Goal: Check status: Check status

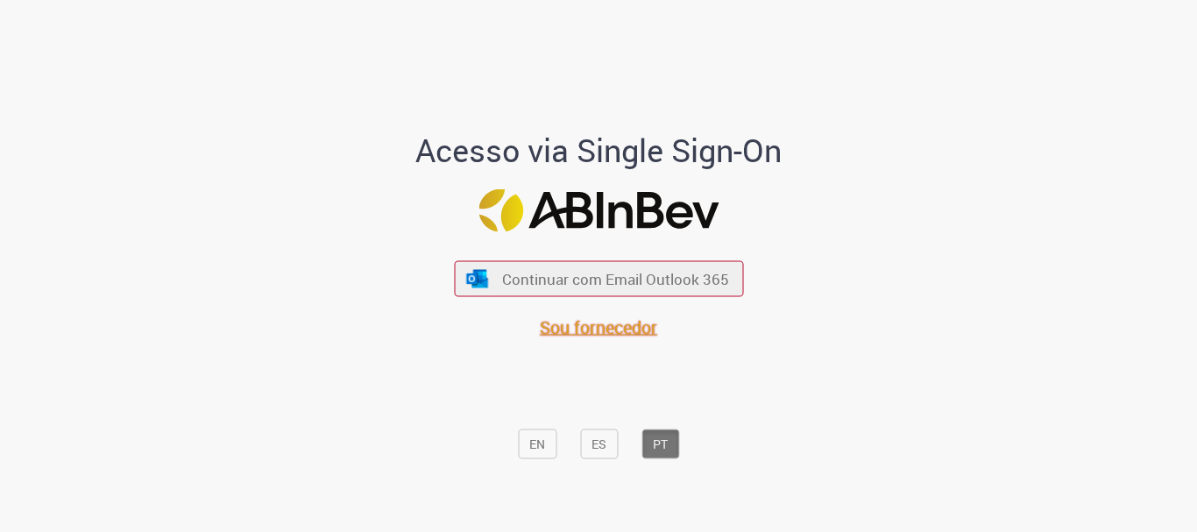
click at [564, 321] on span "Sou fornecedor" at bounding box center [598, 327] width 117 height 24
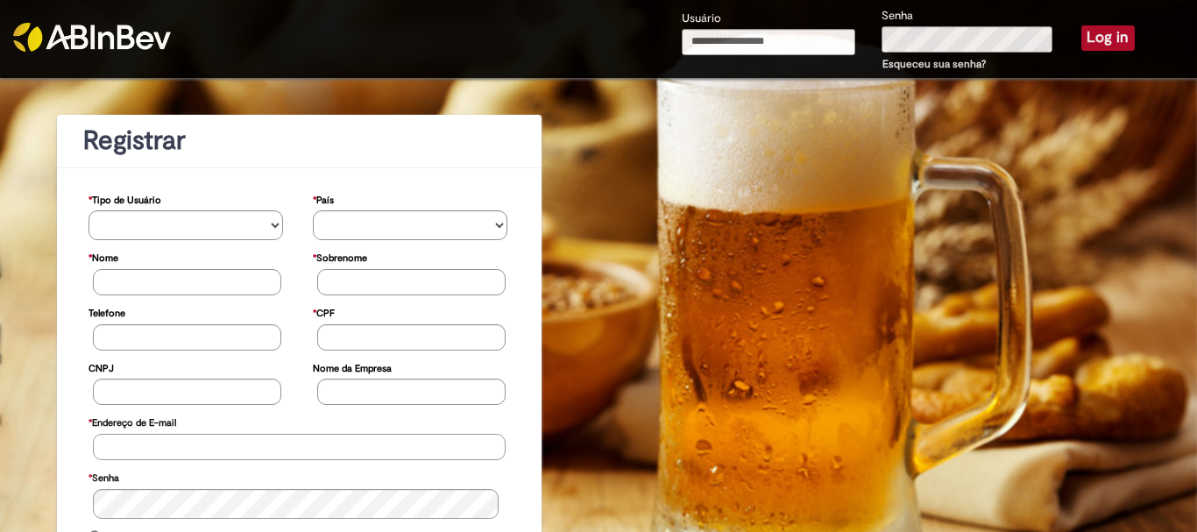
type input "**********"
click at [1081, 33] on button "Log in" at bounding box center [1107, 37] width 53 height 25
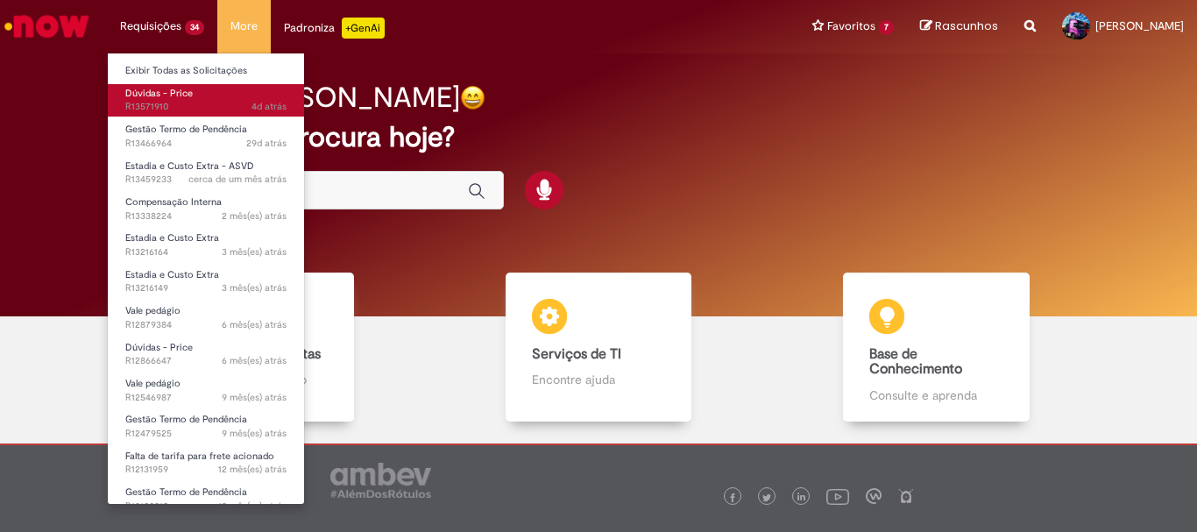
click at [167, 102] on span "4d atrás 4 dias atrás R13571910" at bounding box center [205, 107] width 161 height 14
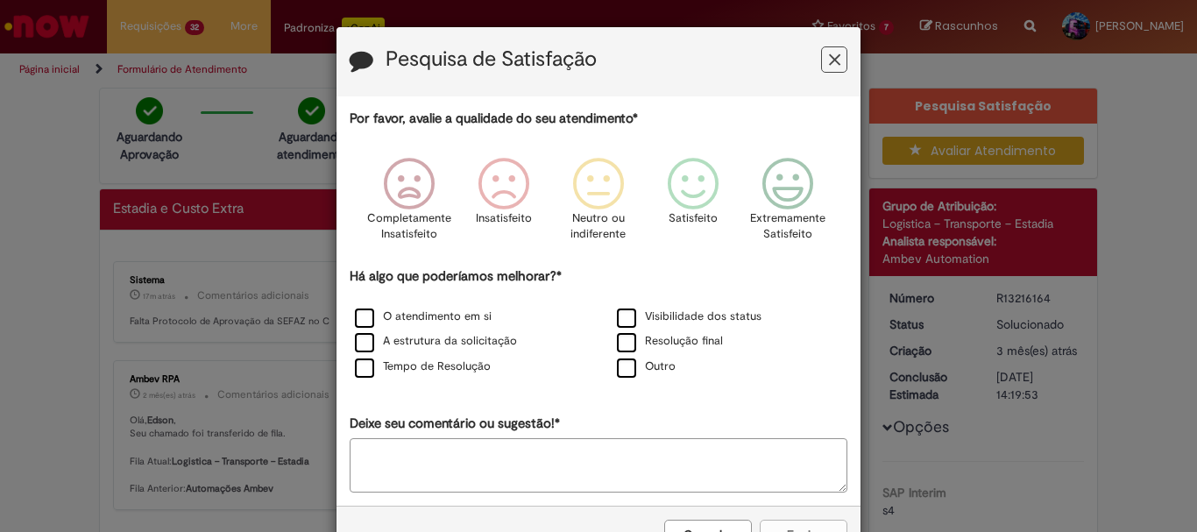
click at [821, 60] on button "Feedback" at bounding box center [834, 59] width 26 height 26
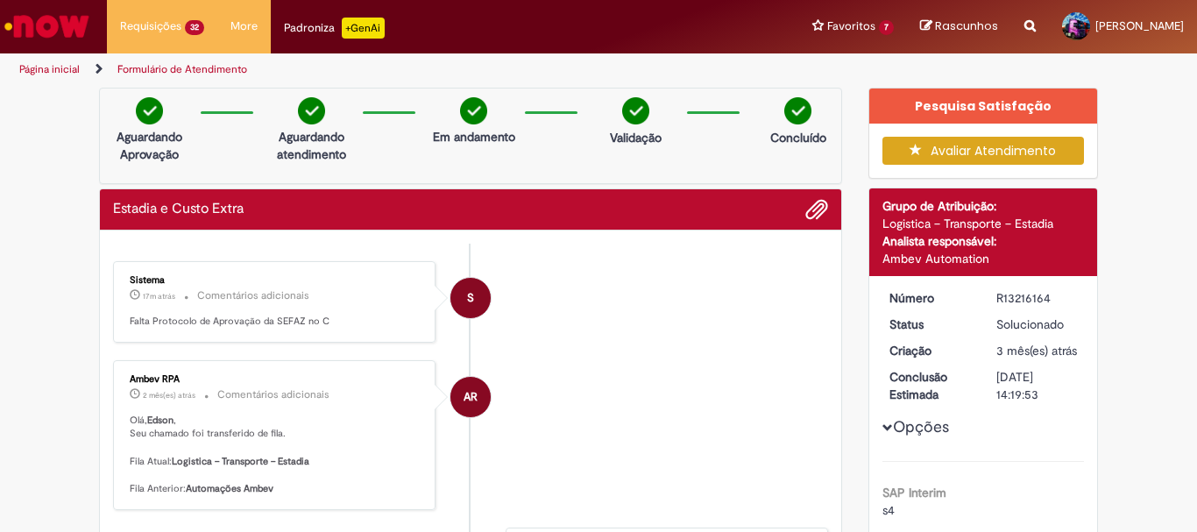
click at [1028, 297] on div "R13216164" at bounding box center [1036, 298] width 81 height 18
copy div "R13216164"
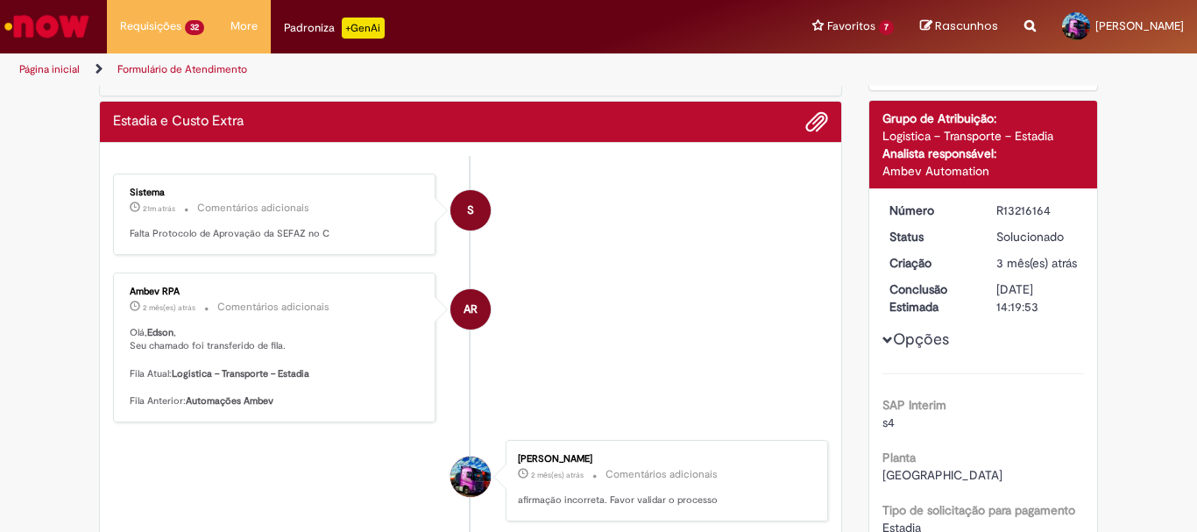
drag, startPoint x: 329, startPoint y: 235, endPoint x: 105, endPoint y: 235, distance: 223.4
click at [328, 236] on p "Falta Protocolo de Aprovação da SEFAZ no C" at bounding box center [276, 234] width 292 height 14
drag, startPoint x: 329, startPoint y: 235, endPoint x: 124, endPoint y: 237, distance: 205.0
click at [130, 237] on p "Falta Protocolo de Aprovação da SEFAZ no C" at bounding box center [276, 234] width 292 height 14
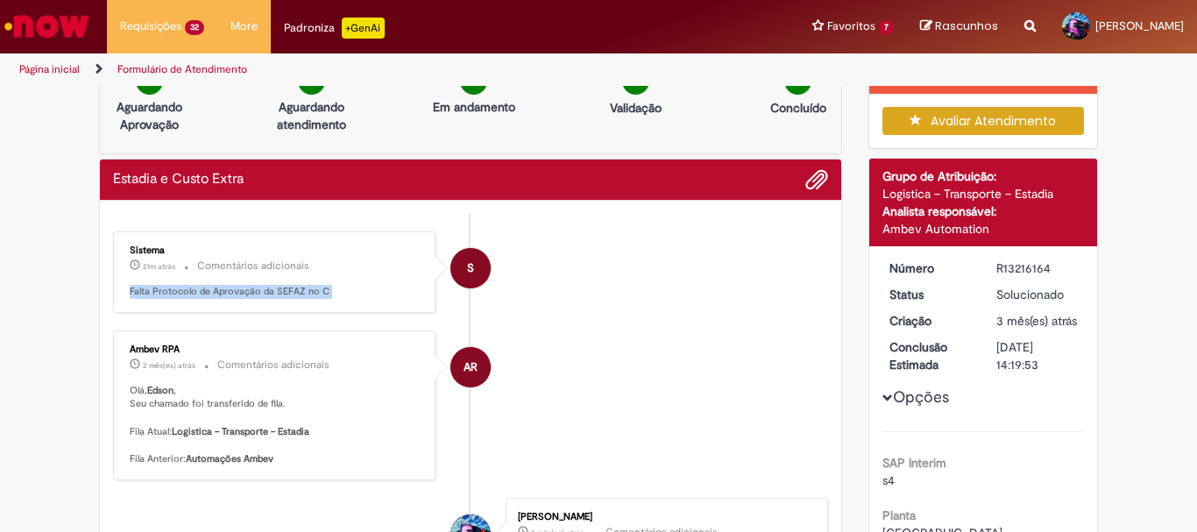
scroll to position [0, 0]
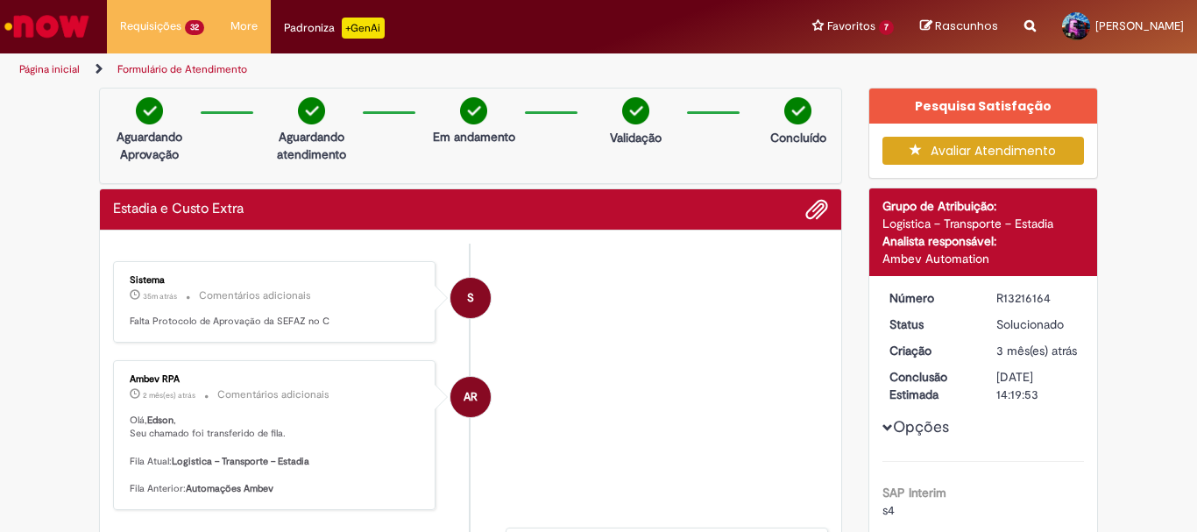
click at [1026, 299] on div "R13216164" at bounding box center [1036, 298] width 81 height 18
copy div "R13216164"
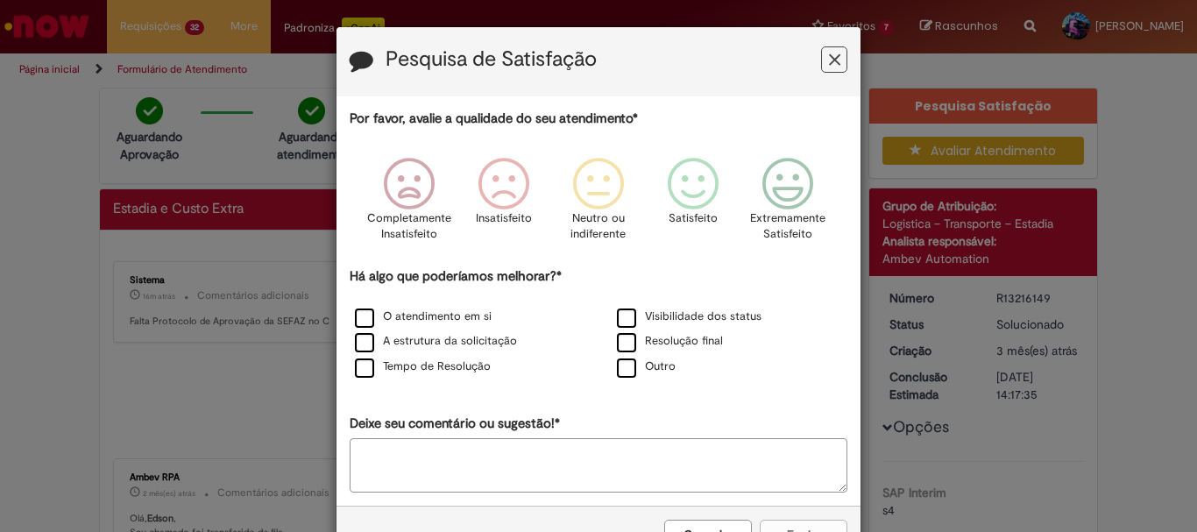
click at [829, 57] on icon "Feedback" at bounding box center [834, 60] width 11 height 18
click at [830, 66] on icon "Feedback" at bounding box center [834, 60] width 11 height 18
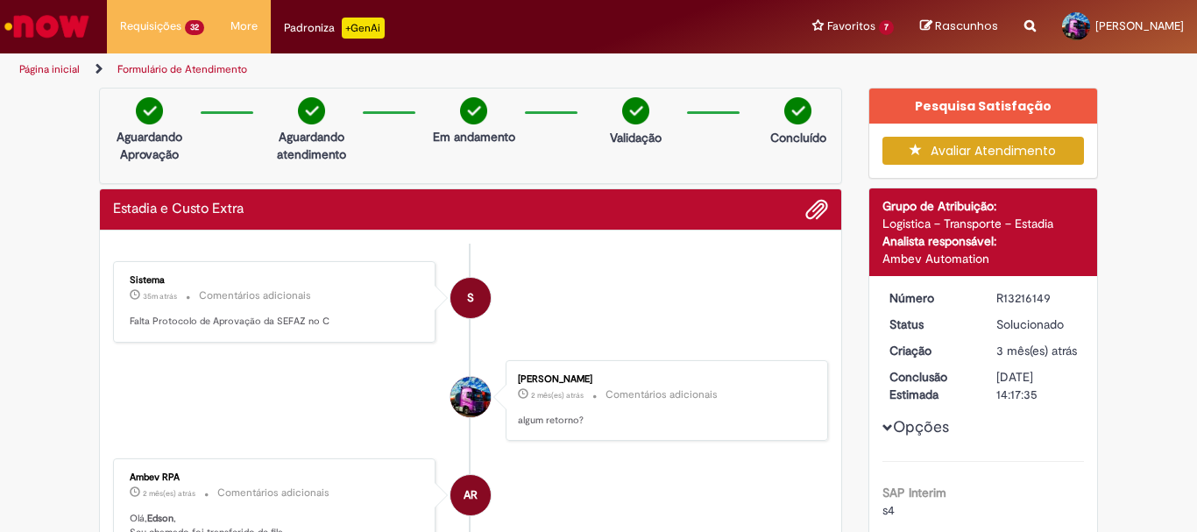
click at [1028, 293] on div "R13216149" at bounding box center [1036, 298] width 81 height 18
click at [1027, 293] on div "R13216149" at bounding box center [1036, 298] width 81 height 18
copy div "R13216149"
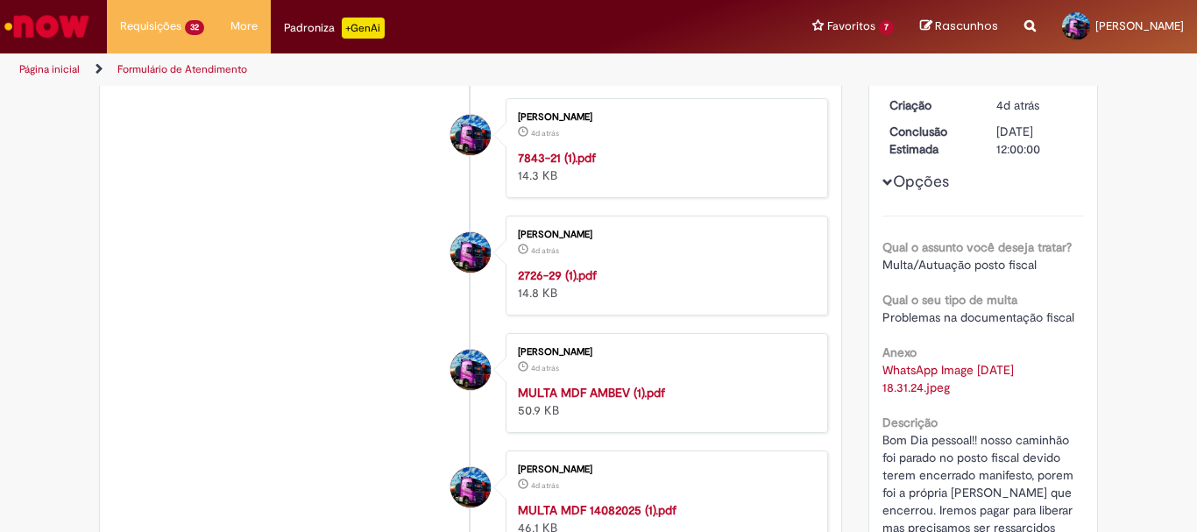
scroll to position [175, 0]
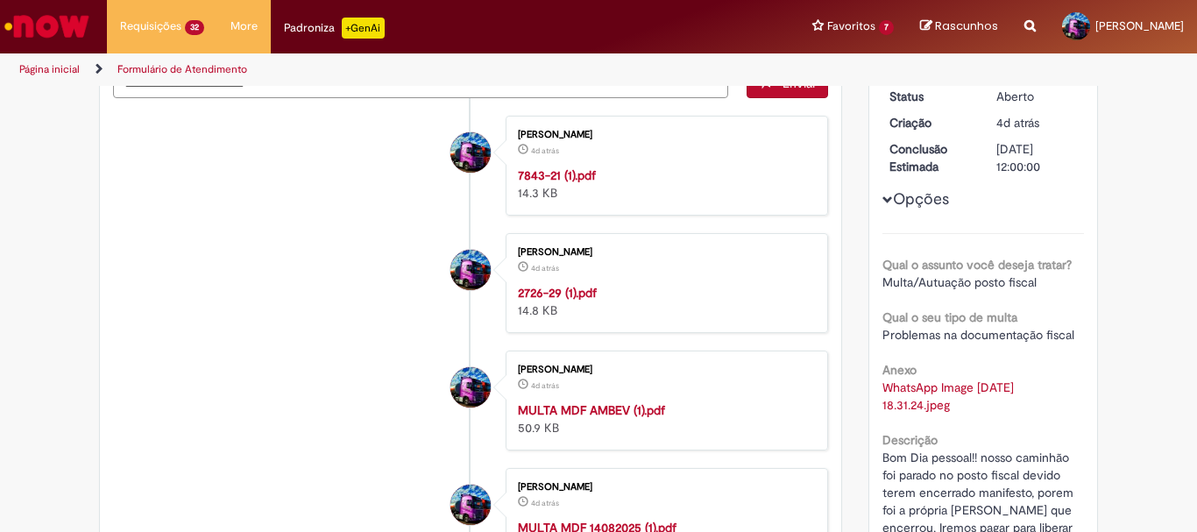
click at [534, 289] on strong "2726-29 (1).pdf" at bounding box center [557, 293] width 79 height 16
click at [542, 169] on strong "7843-21 (1).pdf" at bounding box center [557, 175] width 78 height 16
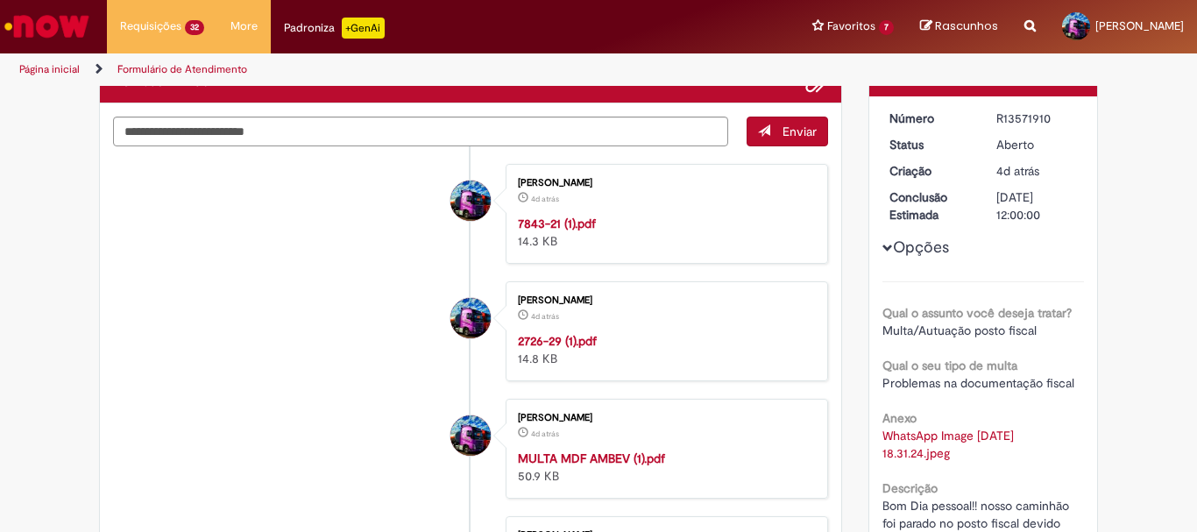
scroll to position [88, 0]
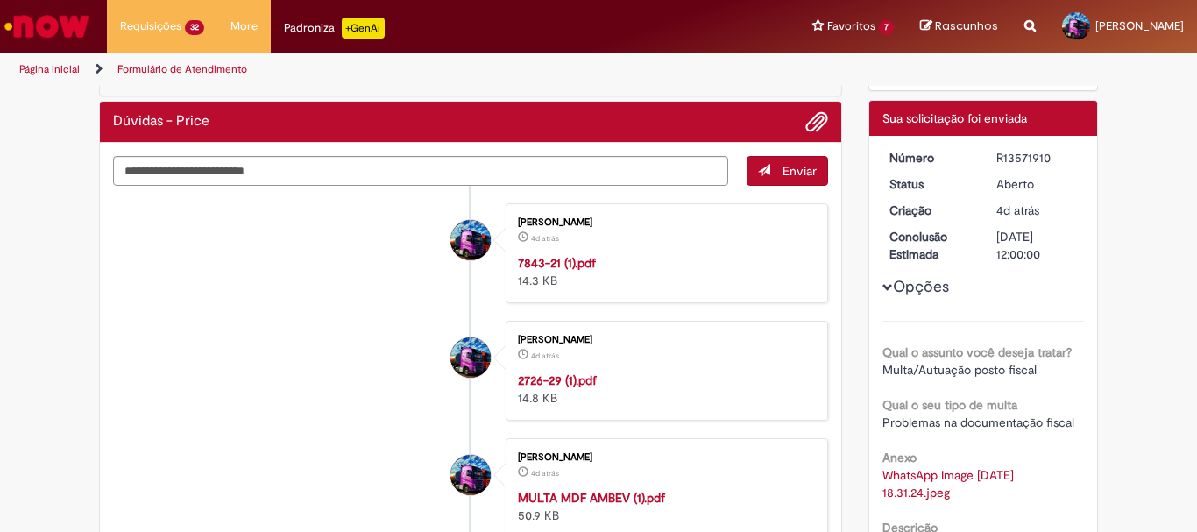
click at [336, 247] on li "Edson Moreno 4d atrás 4 dias atrás 7843-21 (1).pdf 14.3 KB" at bounding box center [470, 253] width 715 height 100
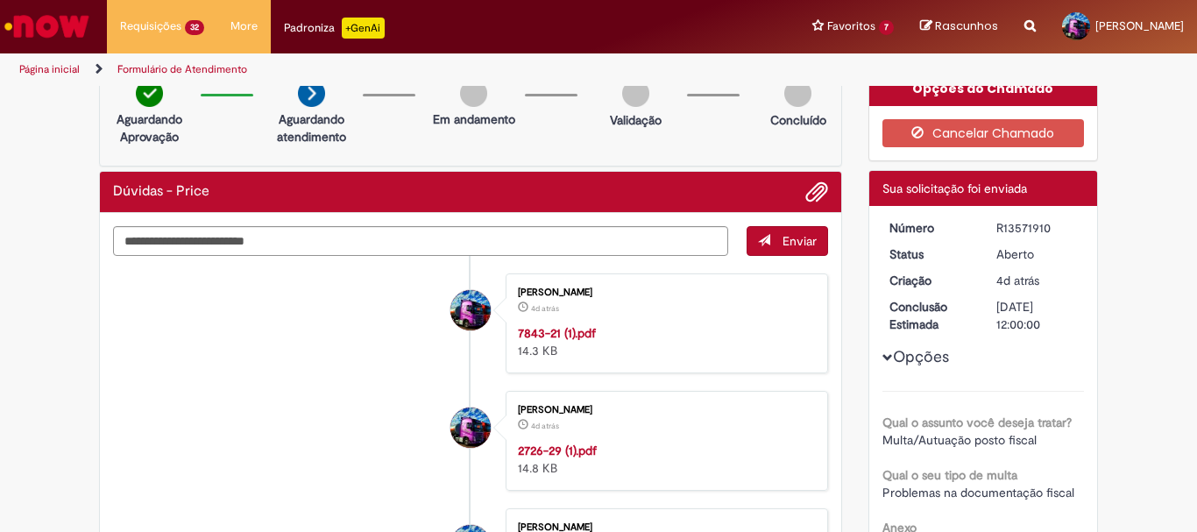
scroll to position [0, 0]
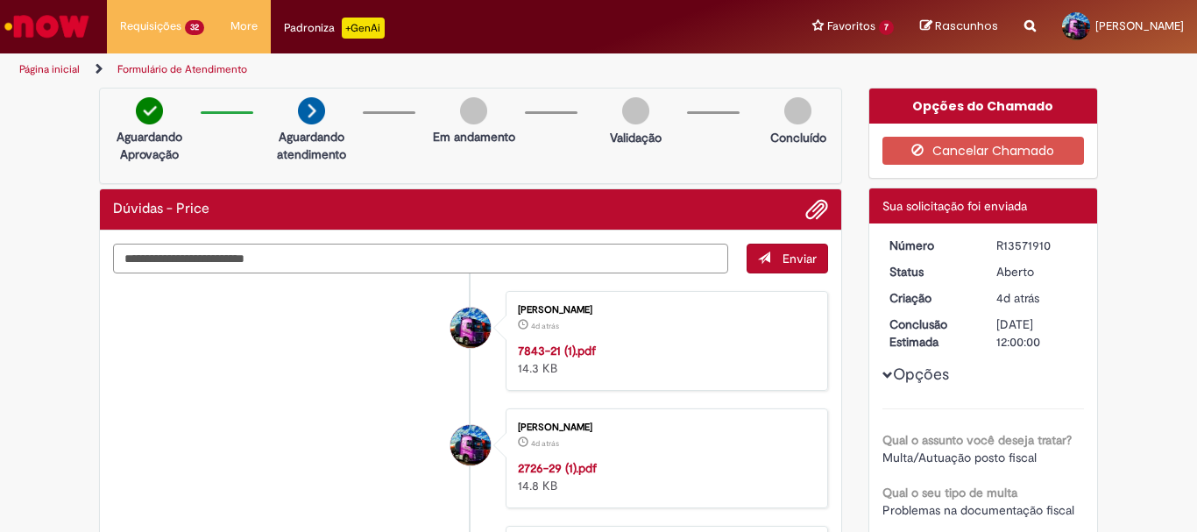
click at [375, 258] on textarea "Digite sua mensagem aqui..." at bounding box center [420, 259] width 615 height 30
click at [406, 263] on textarea "Digite sua mensagem aqui..." at bounding box center [420, 259] width 615 height 30
click at [356, 256] on textarea "Digite sua mensagem aqui..." at bounding box center [420, 259] width 615 height 30
click at [337, 258] on textarea "Digite sua mensagem aqui..." at bounding box center [420, 259] width 615 height 30
click at [354, 258] on textarea "Digite sua mensagem aqui..." at bounding box center [420, 259] width 615 height 30
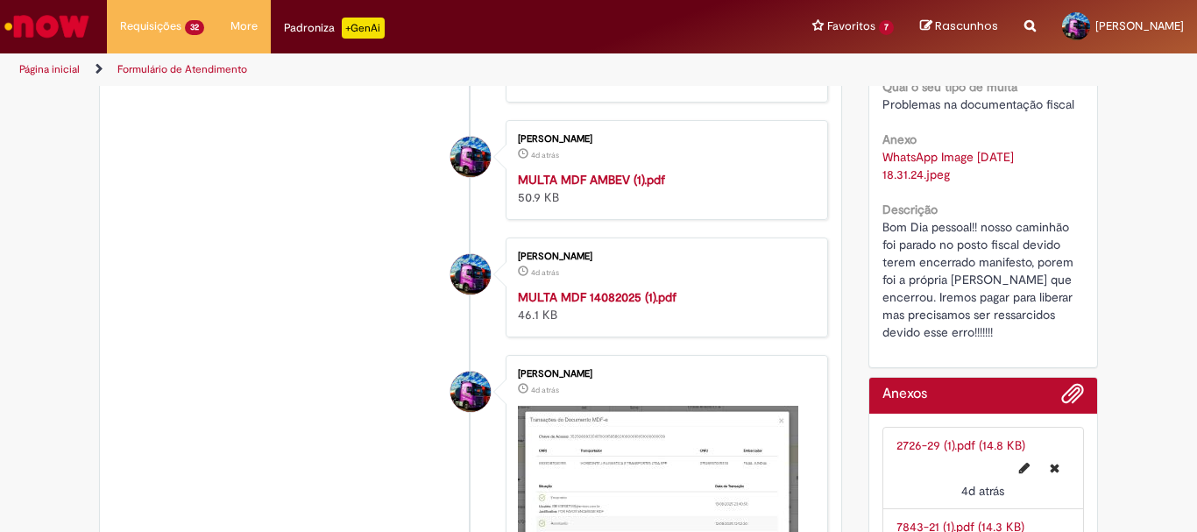
scroll to position [526, 0]
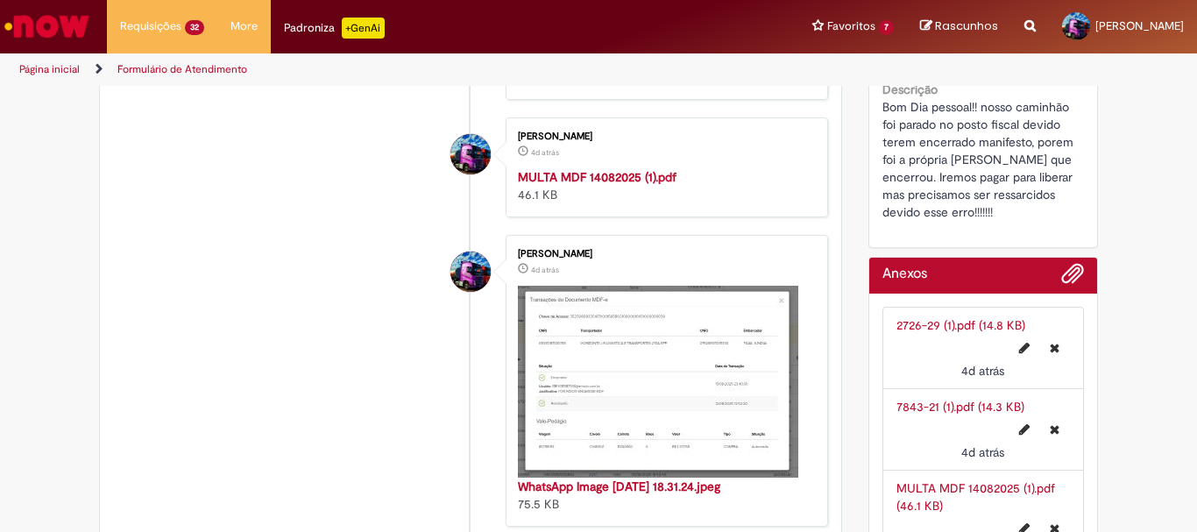
click at [619, 371] on img "Histórico de tíquete" at bounding box center [658, 382] width 280 height 192
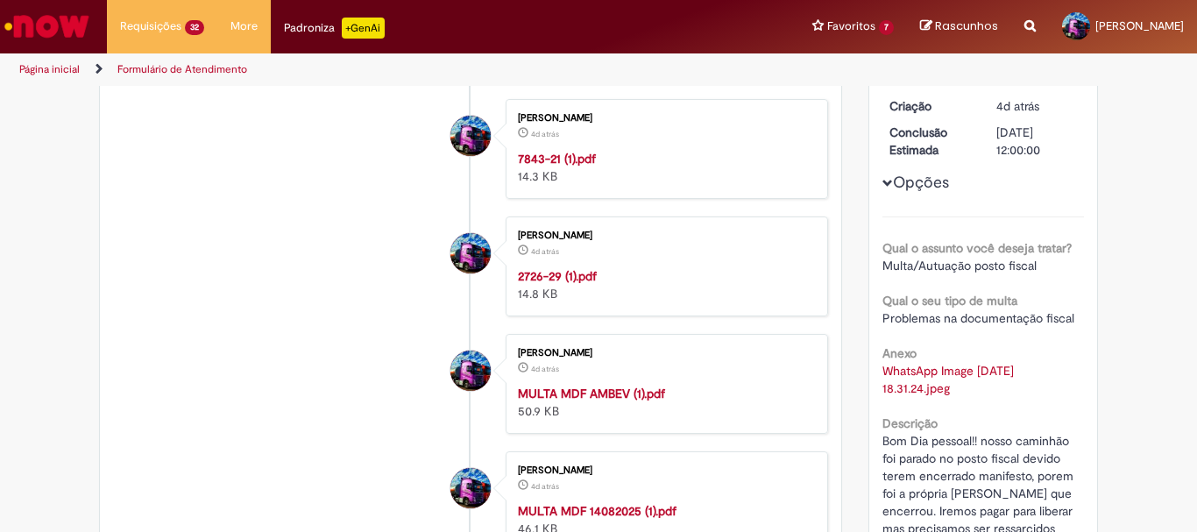
scroll to position [263, 0]
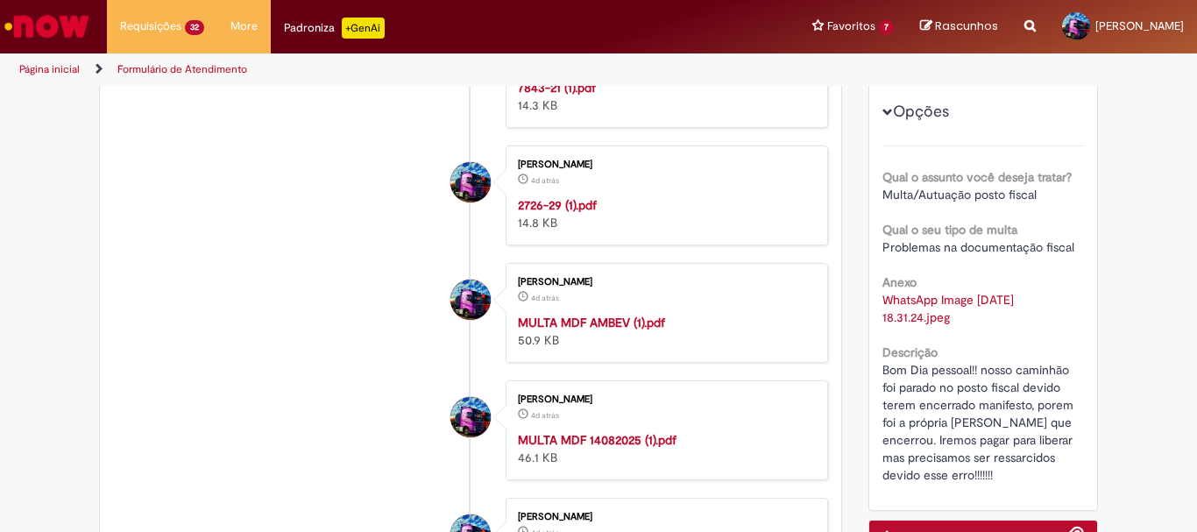
click at [540, 206] on strong "2726-29 (1).pdf" at bounding box center [557, 205] width 79 height 16
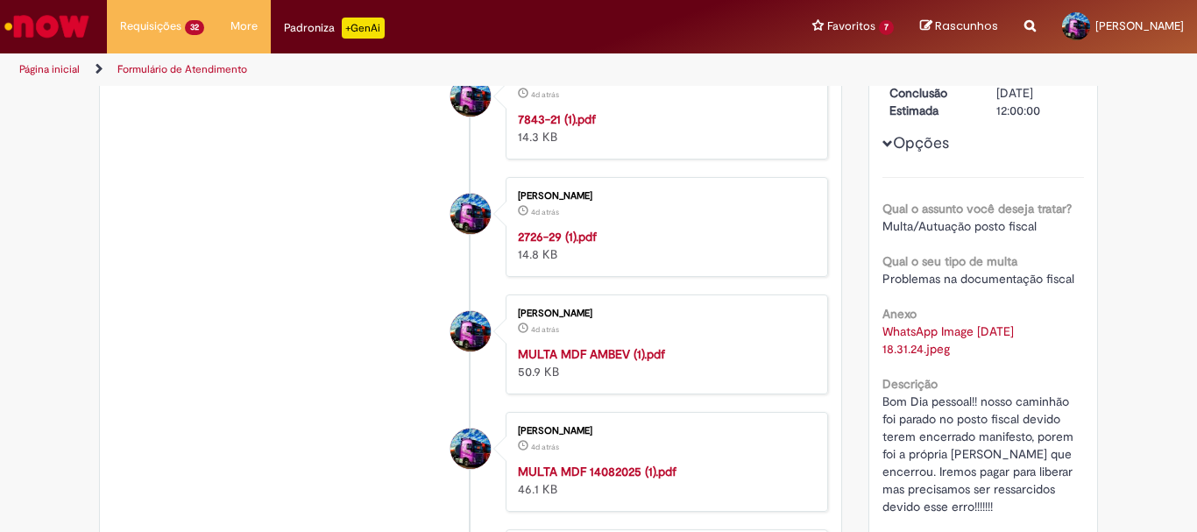
scroll to position [175, 0]
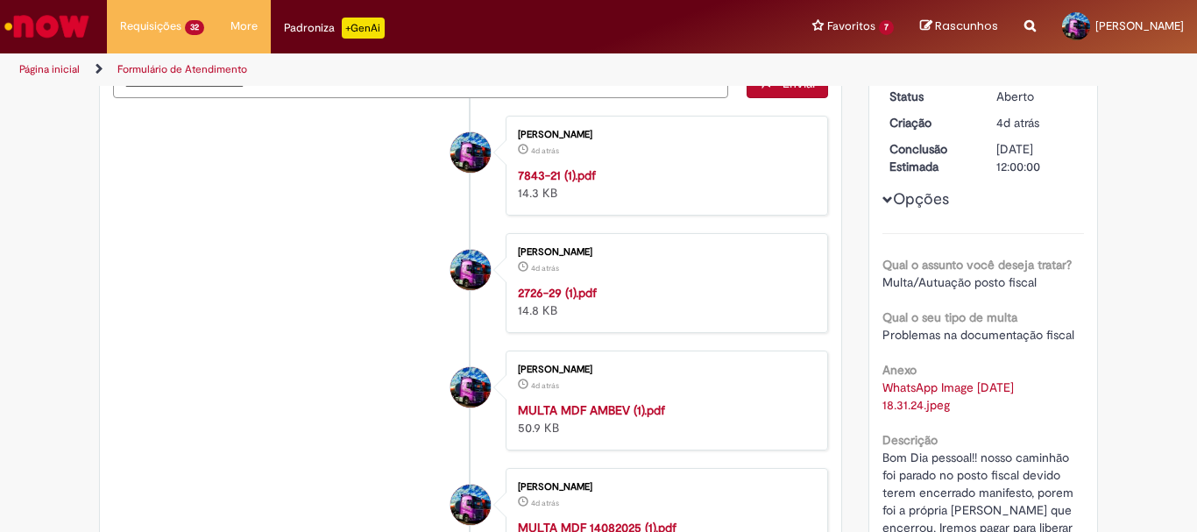
click at [544, 182] on div "7843-21 (1).pdf 14.3 KB" at bounding box center [664, 183] width 292 height 35
click at [548, 179] on strong "7843-21 (1).pdf" at bounding box center [557, 175] width 78 height 16
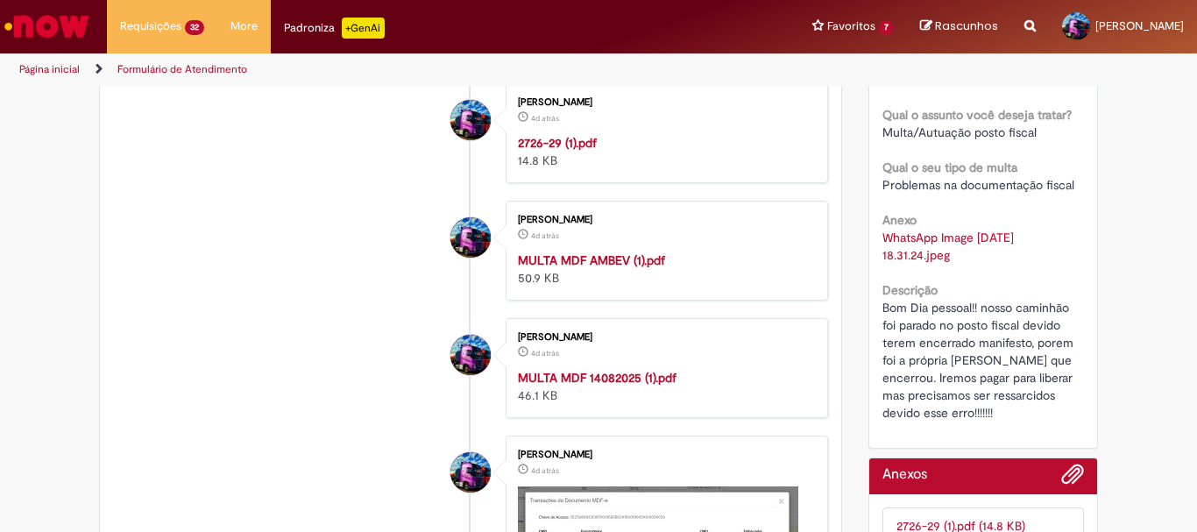
scroll to position [350, 0]
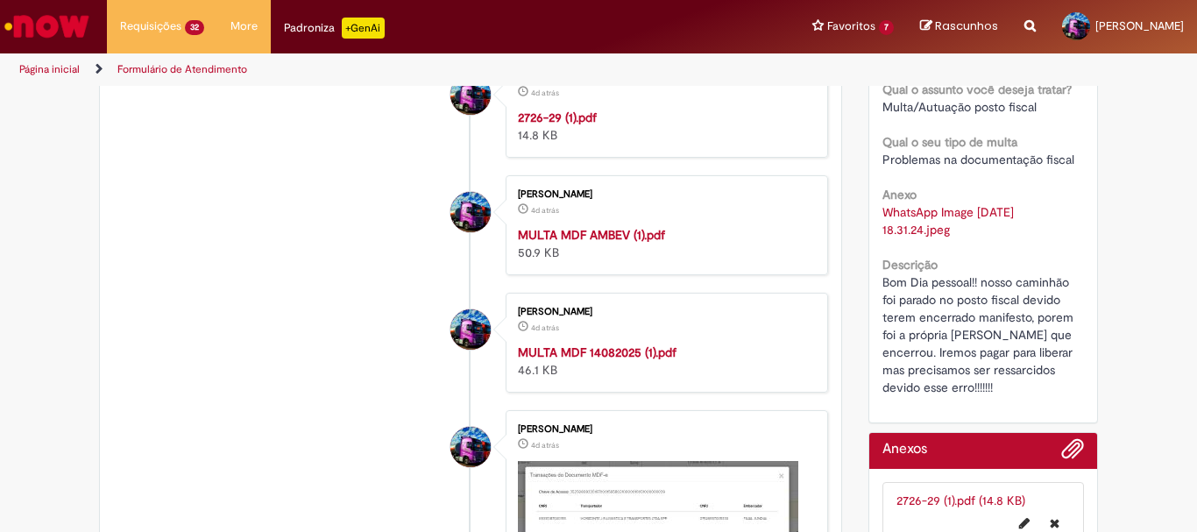
click at [570, 235] on strong "MULTA MDF AMBEV (1).pdf" at bounding box center [591, 235] width 147 height 16
click at [570, 345] on strong "MULTA MDF 14082025 (1).pdf" at bounding box center [597, 352] width 159 height 16
